Goal: Book appointment/travel/reservation

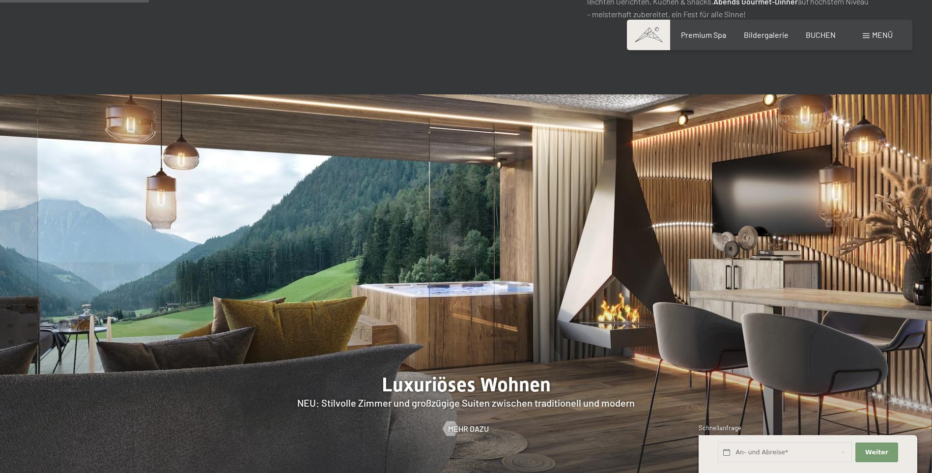
scroll to position [983, 0]
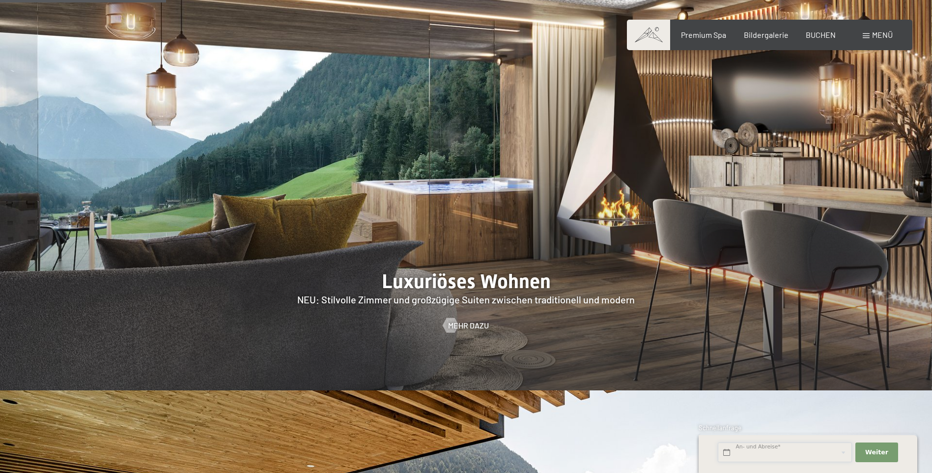
click at [794, 448] on input "text" at bounding box center [785, 452] width 134 height 20
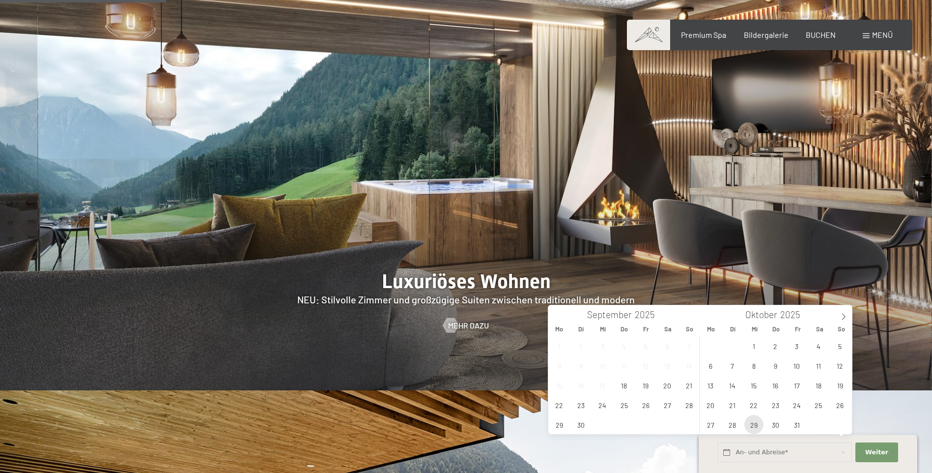
click at [757, 422] on span "29" at bounding box center [753, 424] width 19 height 19
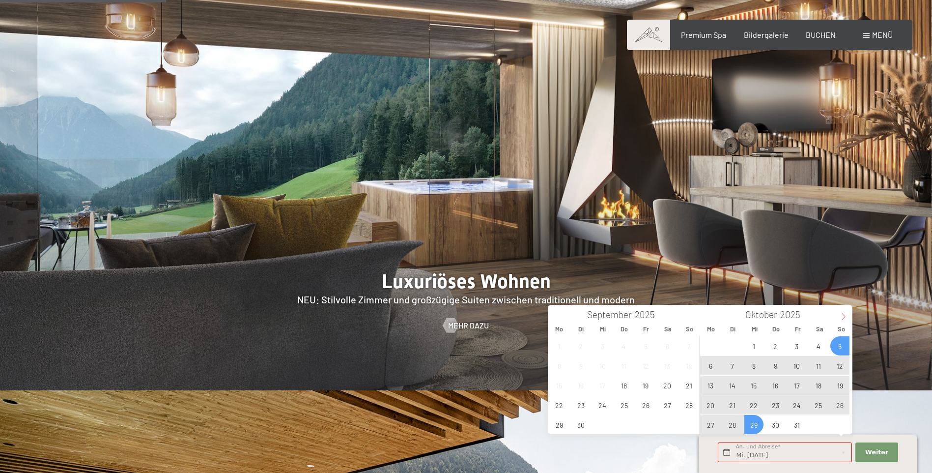
click at [848, 316] on span at bounding box center [843, 313] width 17 height 17
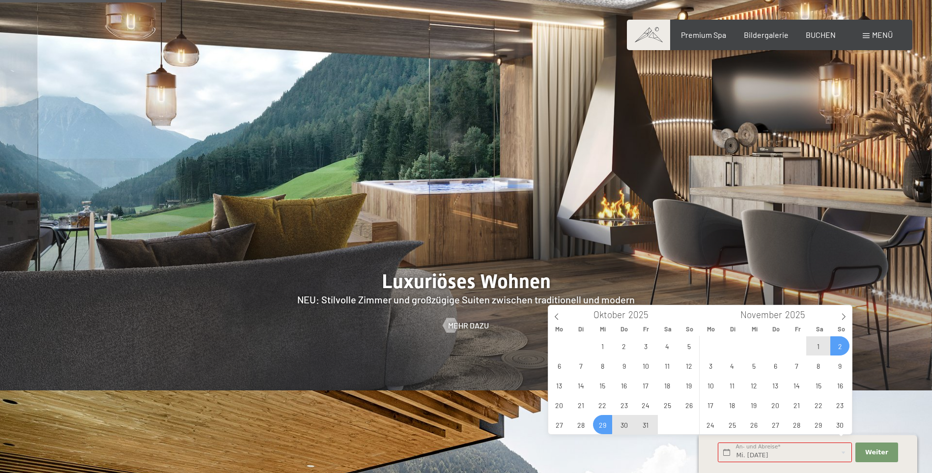
click at [844, 349] on span "2" at bounding box center [839, 345] width 19 height 19
type input "Mi. [DATE] - So. [DATE]"
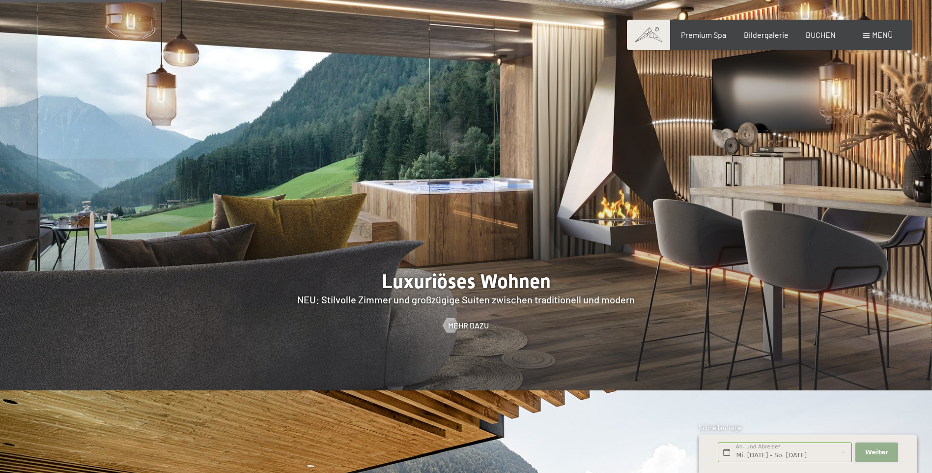
click at [875, 443] on button "Weiter Adressfelder ausblenden" at bounding box center [876, 452] width 42 height 20
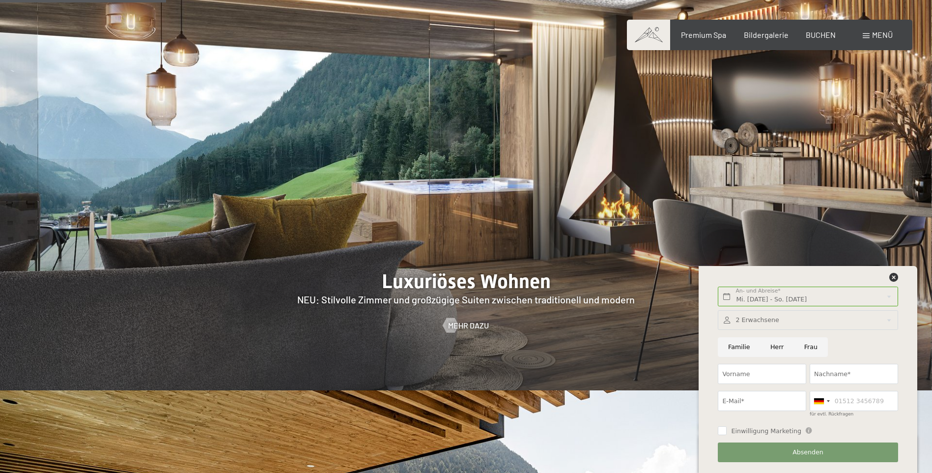
click at [744, 348] on input "Familie" at bounding box center [739, 347] width 42 height 20
radio input "true"
click at [890, 317] on div at bounding box center [808, 320] width 180 height 20
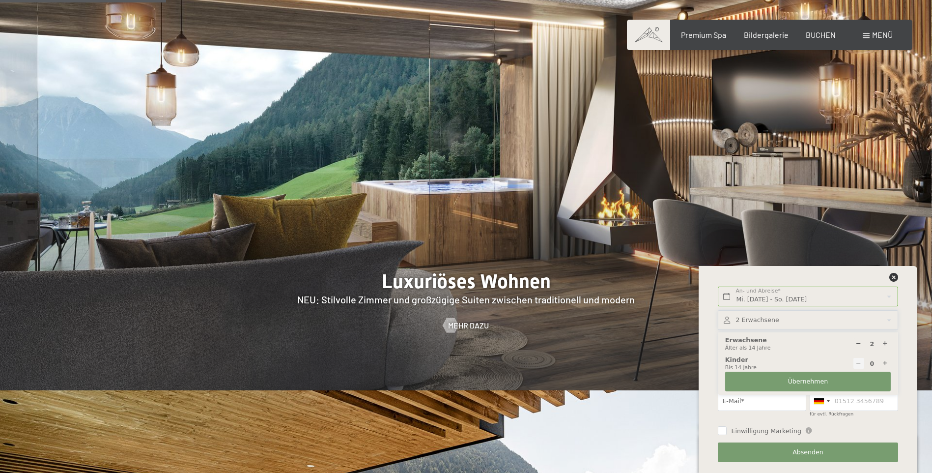
click at [884, 342] on icon at bounding box center [885, 343] width 6 height 6
type input "3"
click at [886, 360] on icon at bounding box center [885, 363] width 6 height 6
type input "1"
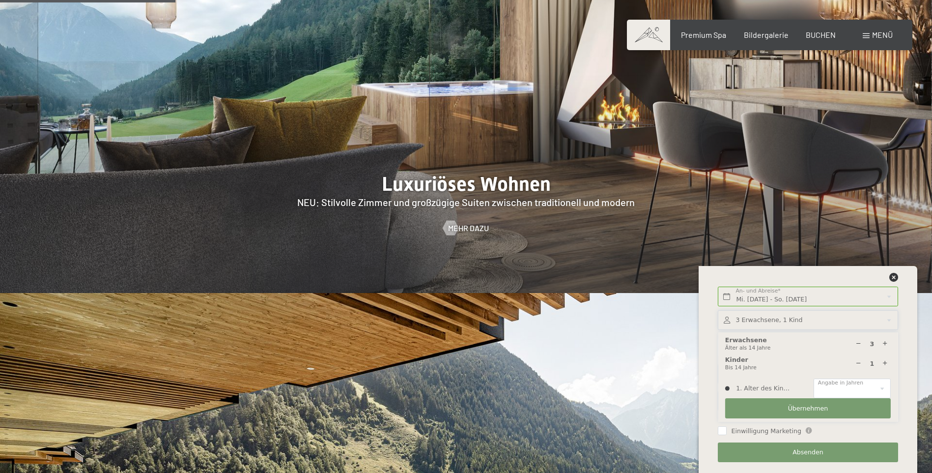
scroll to position [1081, 0]
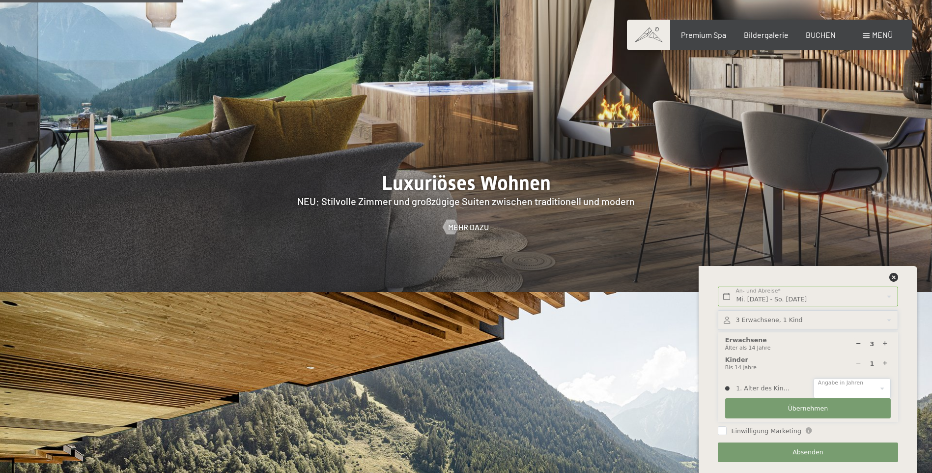
click at [837, 391] on select "0 1 2 3 4 5 6 7 8 9 10 11 12 13 14" at bounding box center [852, 388] width 77 height 20
select select "14"
click at [814, 378] on select "0 1 2 3 4 5 6 7 8 9 10 11 12 13 14" at bounding box center [852, 388] width 77 height 20
click at [863, 413] on button "Übernehmen" at bounding box center [808, 408] width 166 height 20
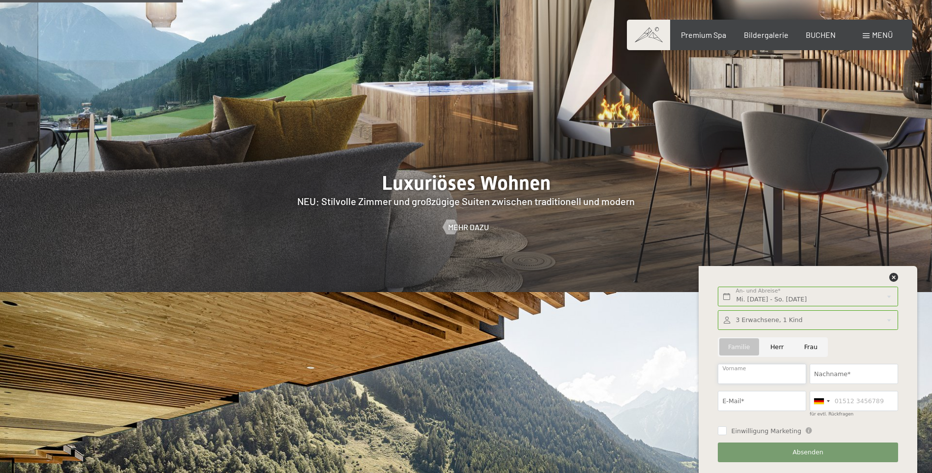
click at [743, 374] on input "Vorname" at bounding box center [762, 374] width 88 height 20
type input "[PERSON_NAME]"
click at [831, 374] on input "Nachname*" at bounding box center [854, 374] width 88 height 20
type input "Gufler"
click at [748, 400] on input "E-Mail*" at bounding box center [762, 401] width 88 height 20
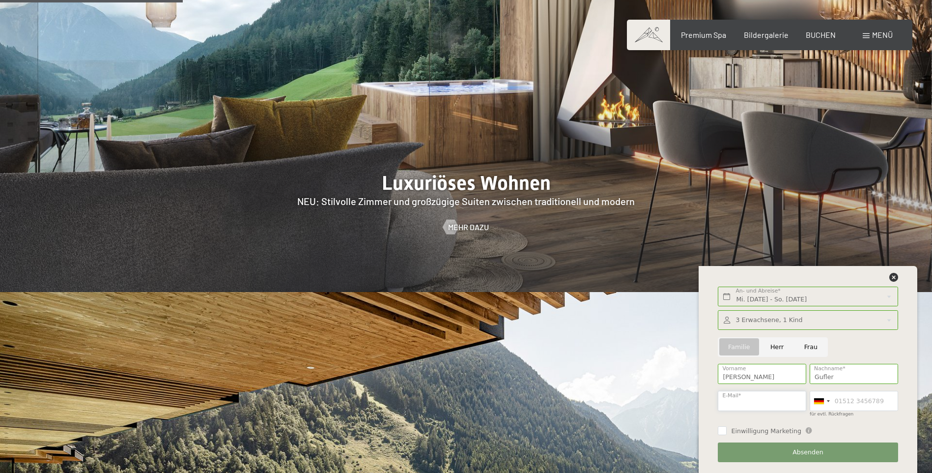
type input "[EMAIL_ADDRESS][DOMAIN_NAME]"
type input "3495556823"
click at [825, 401] on div at bounding box center [821, 400] width 23 height 19
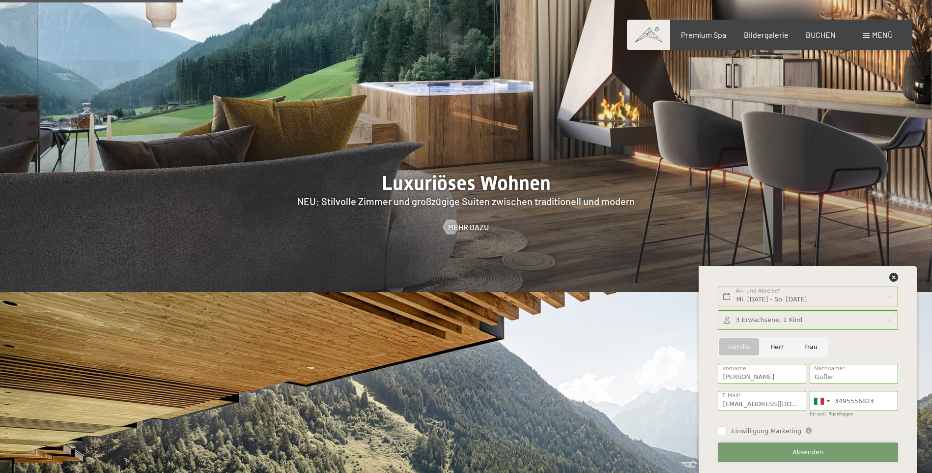
click at [837, 448] on button "Absenden" at bounding box center [808, 452] width 180 height 20
